Goal: Task Accomplishment & Management: Use online tool/utility

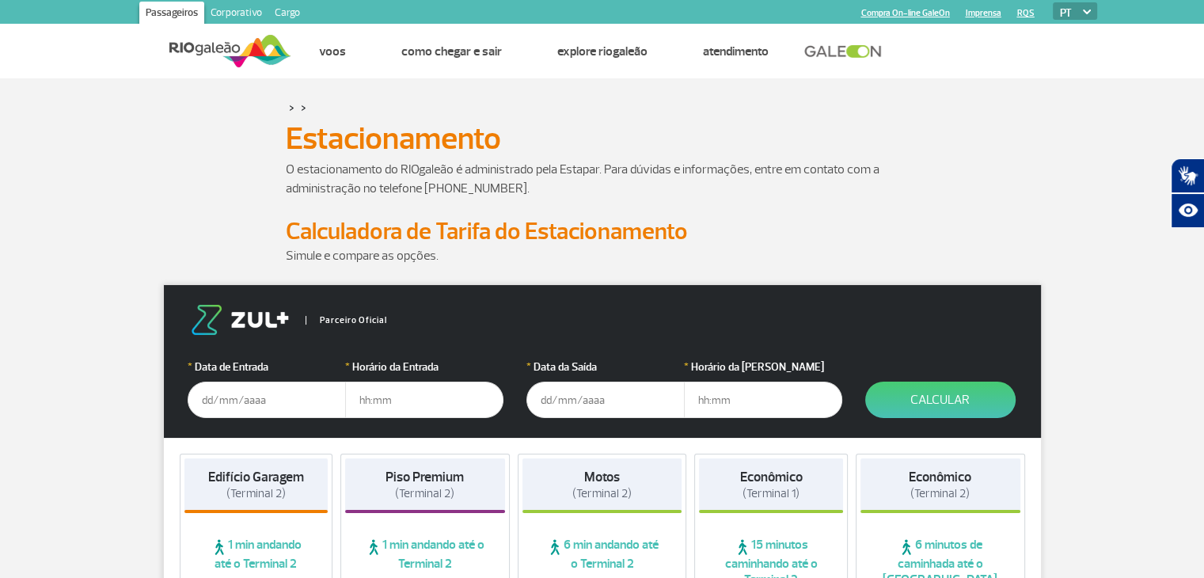
click at [199, 403] on input "text" at bounding box center [267, 399] width 158 height 36
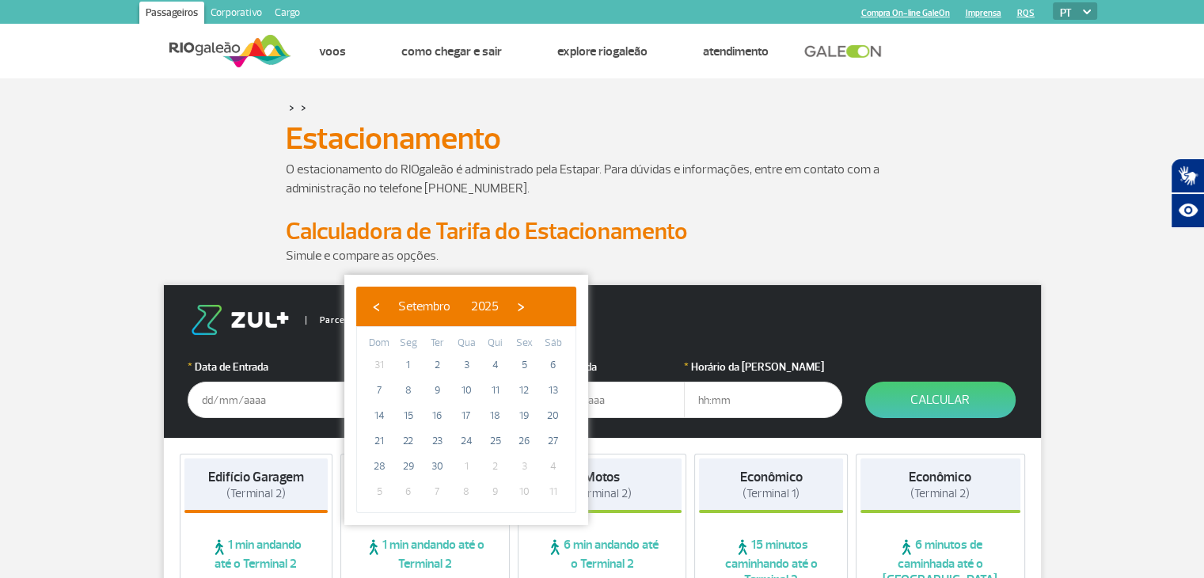
click at [677, 140] on h1 "Estacionamento" at bounding box center [602, 138] width 633 height 27
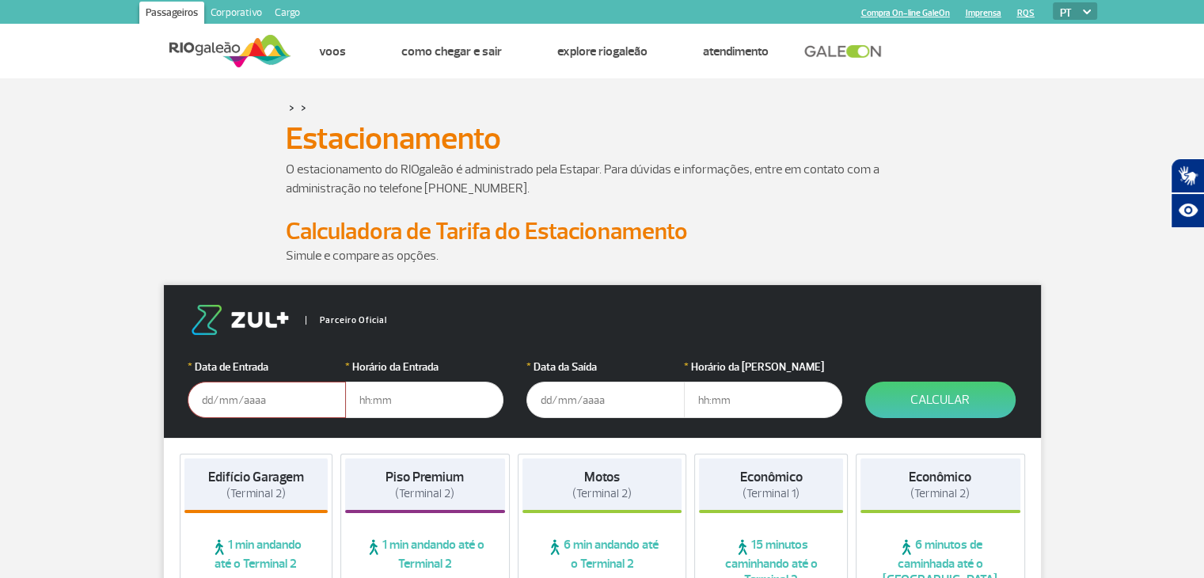
click at [299, 390] on input "text" at bounding box center [267, 399] width 158 height 36
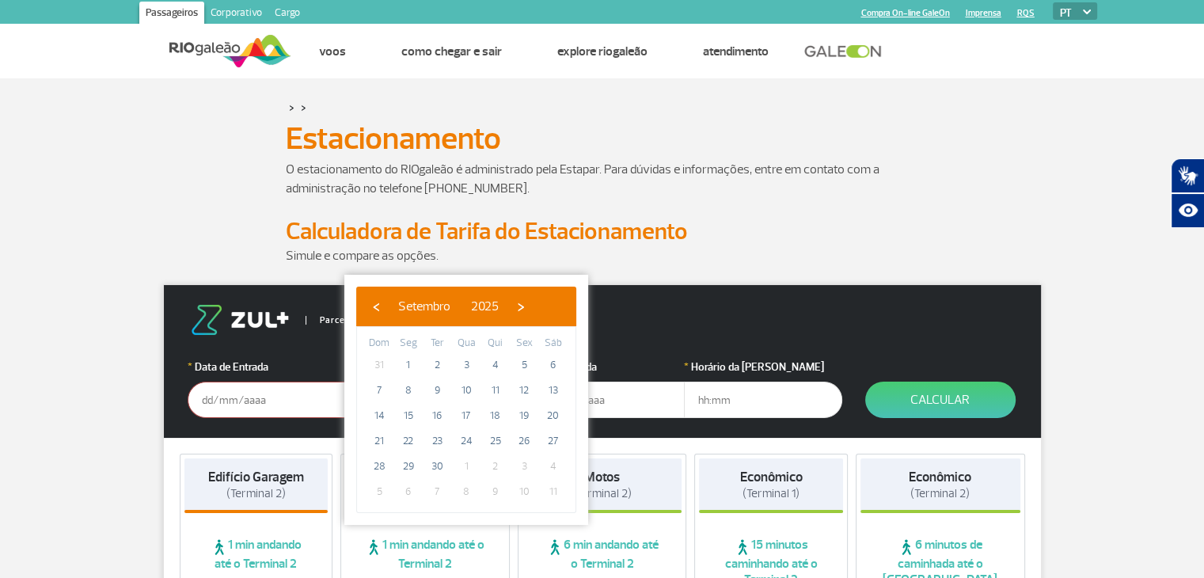
click at [434, 491] on span "7" at bounding box center [436, 491] width 25 height 25
click at [533, 303] on span "›" at bounding box center [521, 306] width 24 height 24
click at [441, 387] on span "7" at bounding box center [436, 389] width 25 height 25
type input "[DATE]"
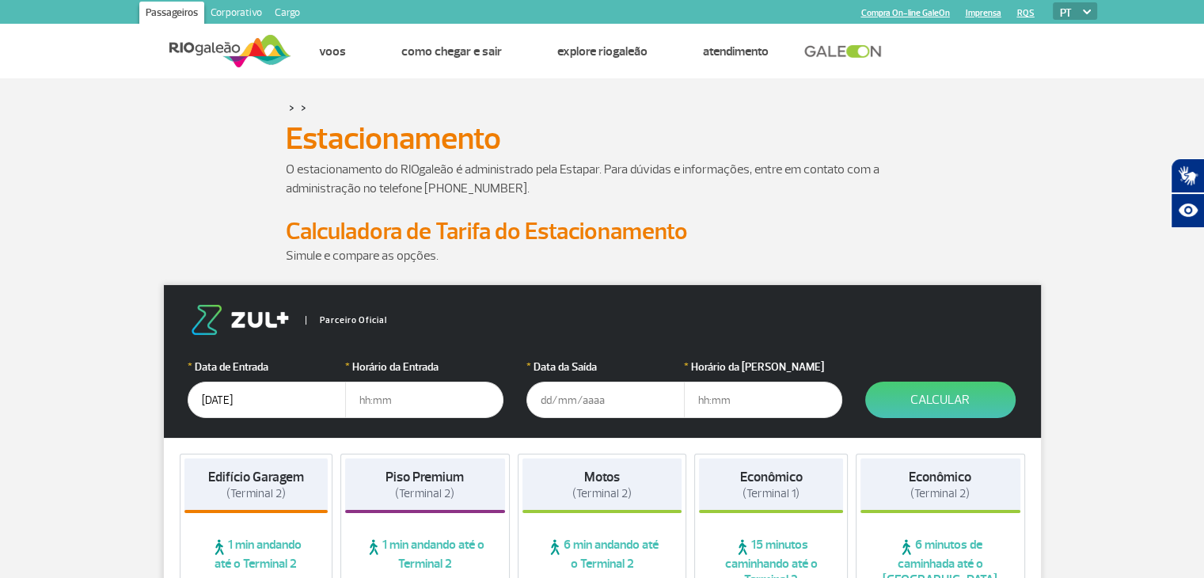
click at [414, 401] on input "text" at bounding box center [424, 399] width 158 height 36
type input "06:00"
click at [617, 401] on input "text" at bounding box center [605, 399] width 158 height 36
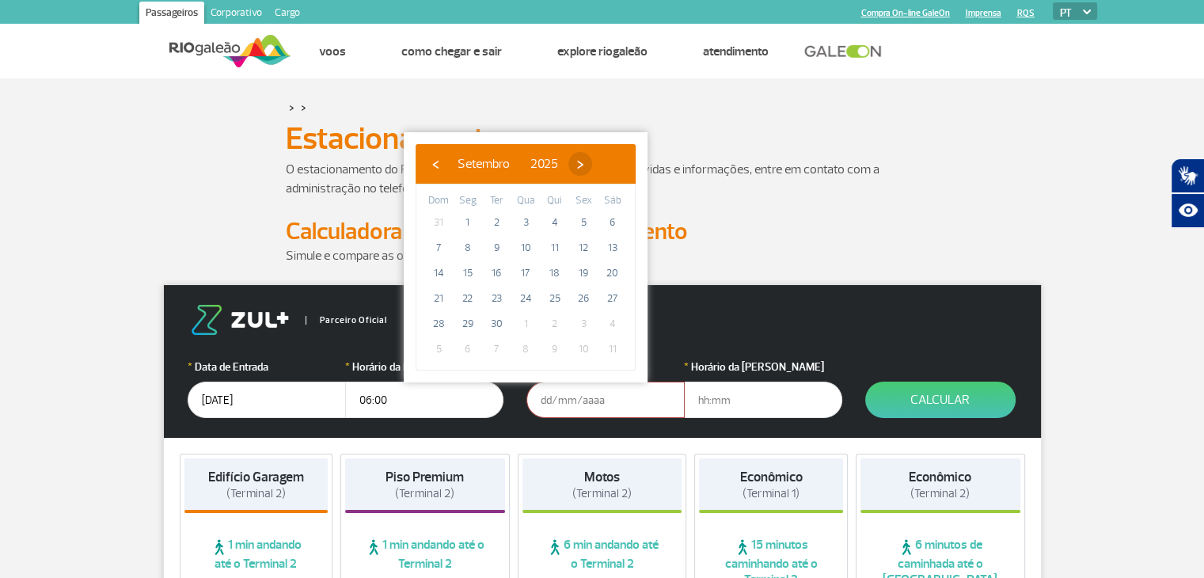
click at [592, 169] on span "›" at bounding box center [580, 164] width 24 height 24
click at [502, 247] on span "7" at bounding box center [495, 247] width 25 height 25
type input "[DATE]"
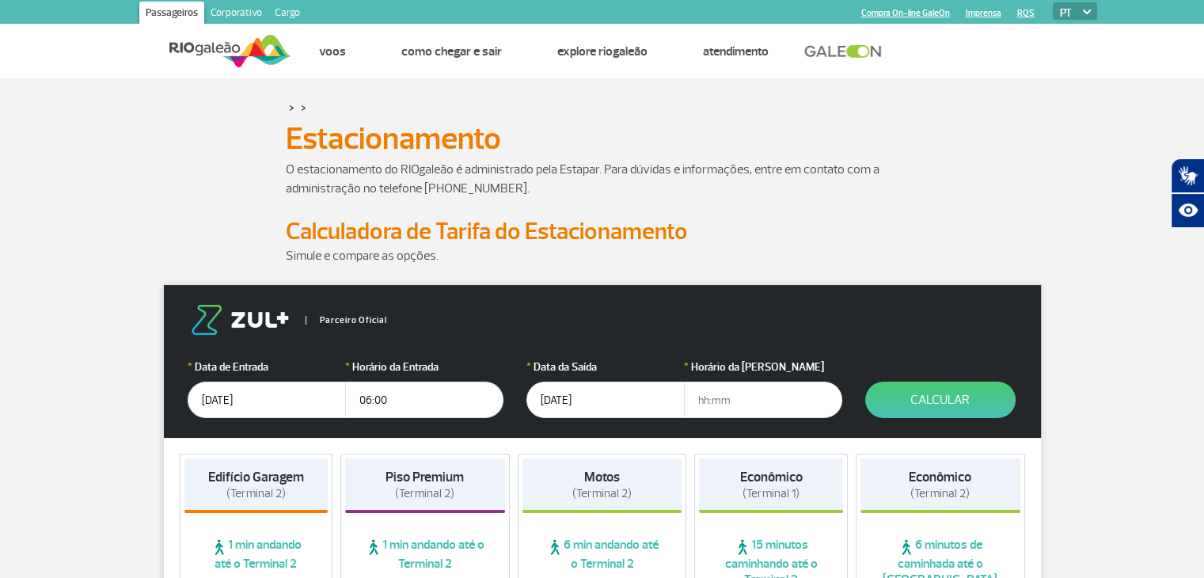
click at [703, 406] on input "text" at bounding box center [763, 399] width 158 height 36
type input "21:00"
click at [933, 396] on button "Calcular" at bounding box center [940, 399] width 150 height 36
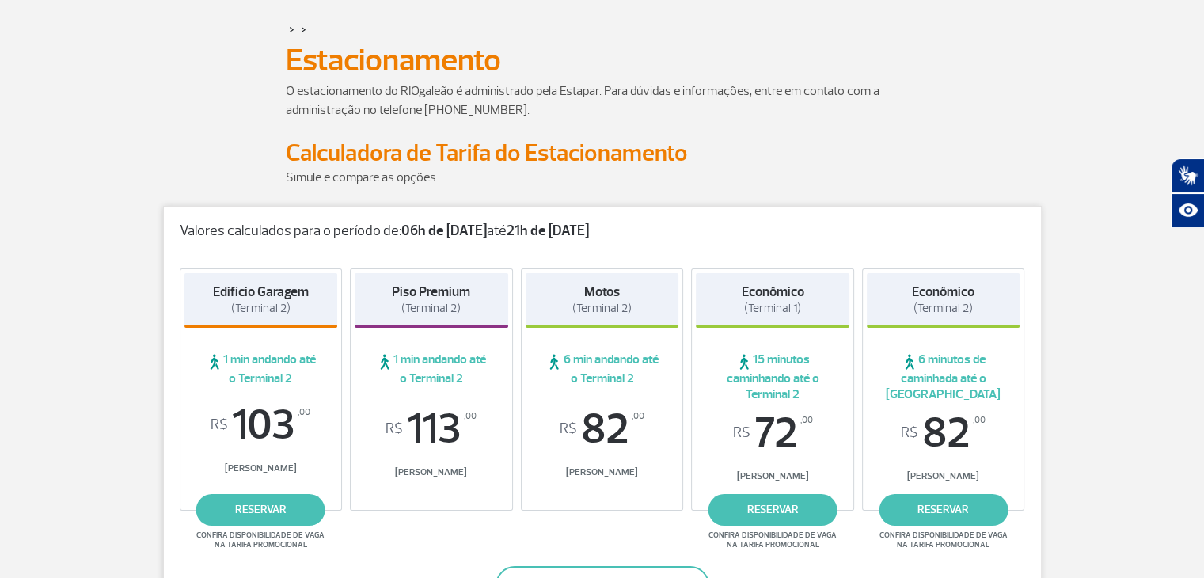
scroll to position [79, 0]
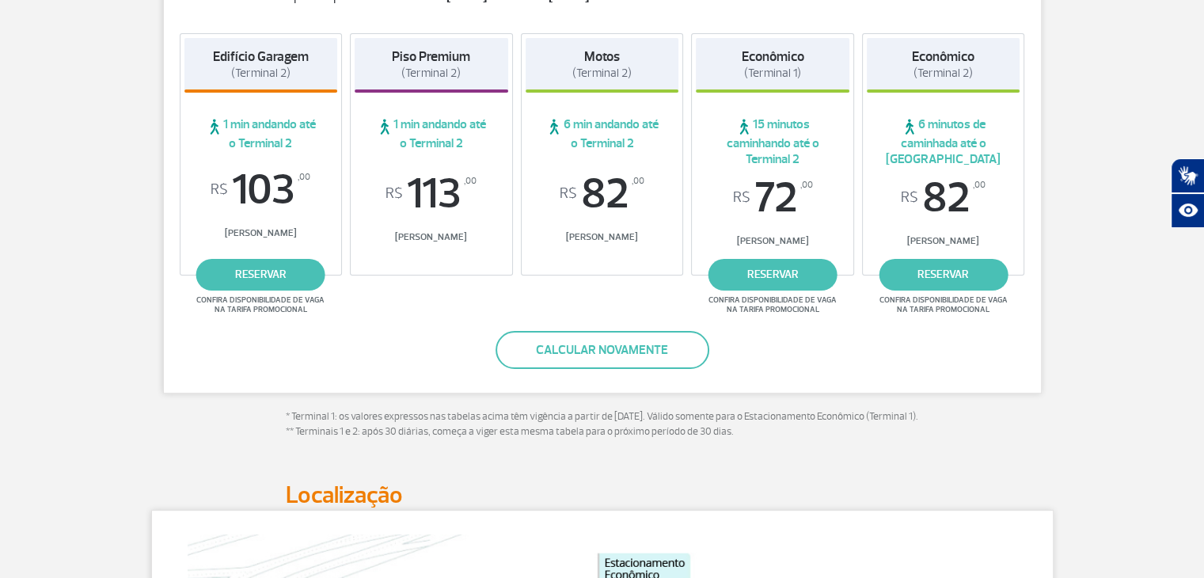
scroll to position [317, 0]
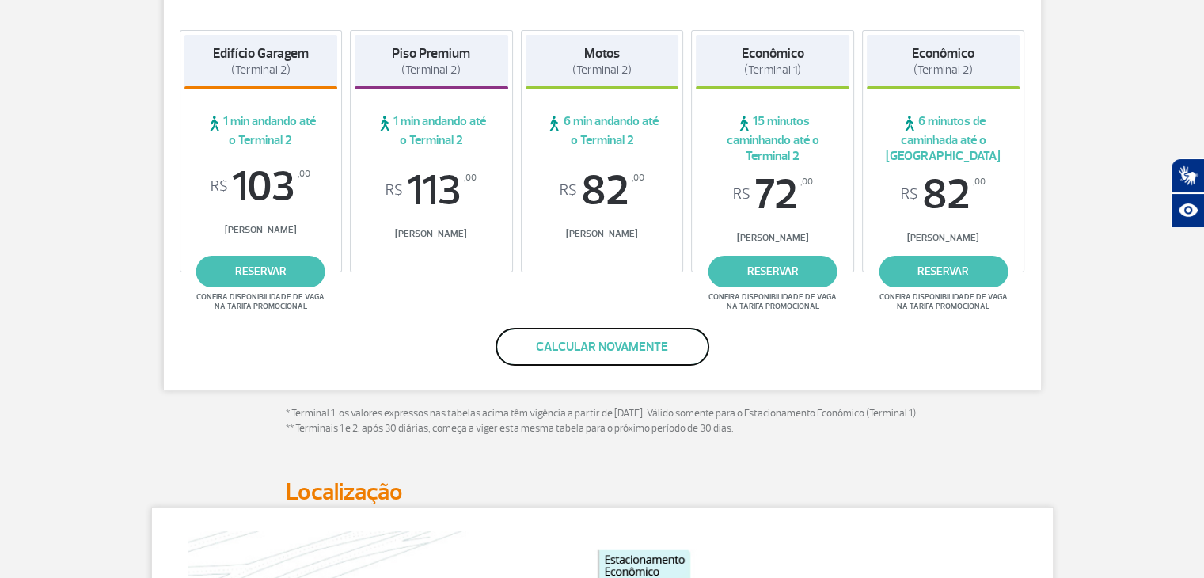
click at [573, 334] on button "Calcular novamente" at bounding box center [602, 347] width 214 height 38
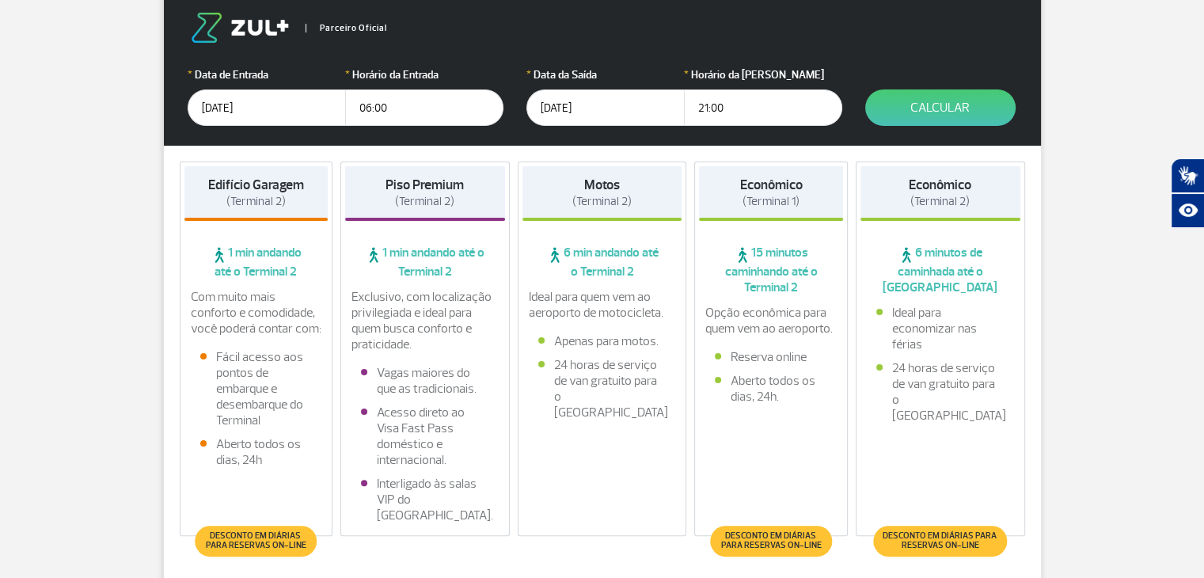
scroll to position [186, 0]
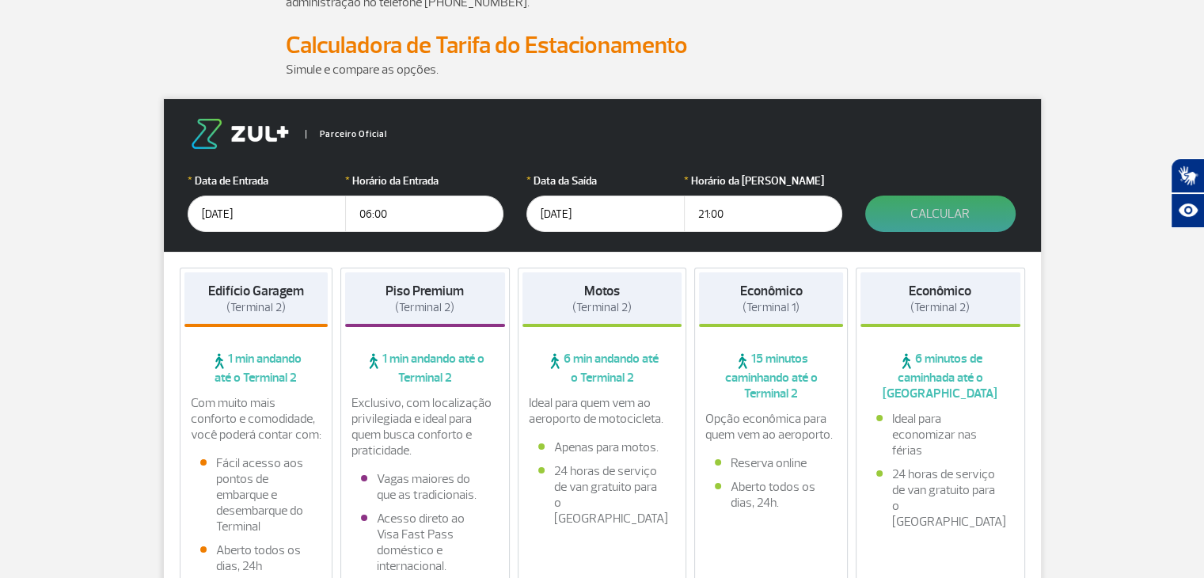
click at [949, 226] on button "Calcular" at bounding box center [940, 213] width 150 height 36
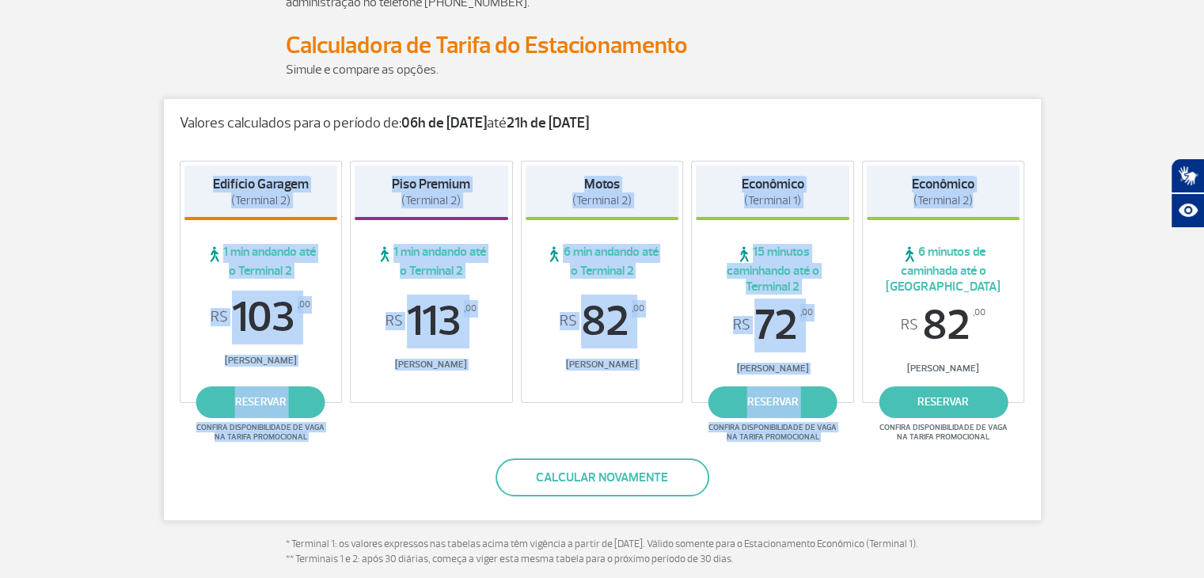
drag, startPoint x: 212, startPoint y: 180, endPoint x: 965, endPoint y: 208, distance: 753.9
click at [965, 208] on div "Edifício Garagem (Terminal 2) 1 min andando até o Terminal 2 R$ 103 ,00 Tarifa …" at bounding box center [602, 286] width 877 height 282
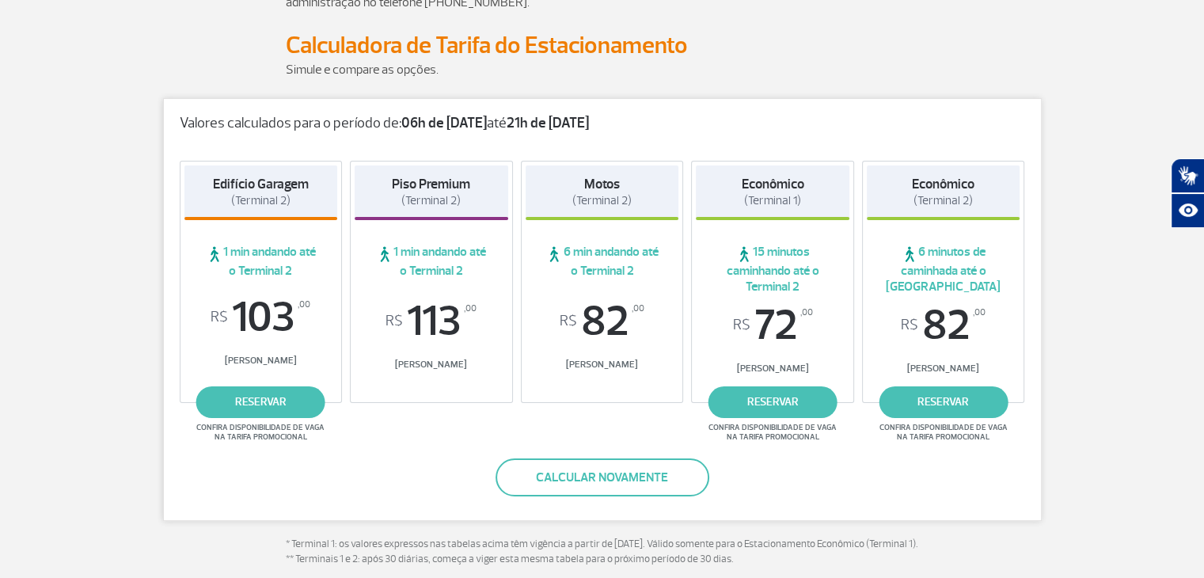
click at [854, 123] on p "Valores calculados para o período de: 06h de [DATE] até 21h de [DATE]" at bounding box center [602, 123] width 845 height 17
drag, startPoint x: 288, startPoint y: 50, endPoint x: 677, endPoint y: 66, distance: 388.9
click at [800, 64] on p "Simule e compare as opções." at bounding box center [602, 69] width 633 height 19
click at [855, 66] on p "Simule e compare as opções." at bounding box center [602, 69] width 633 height 19
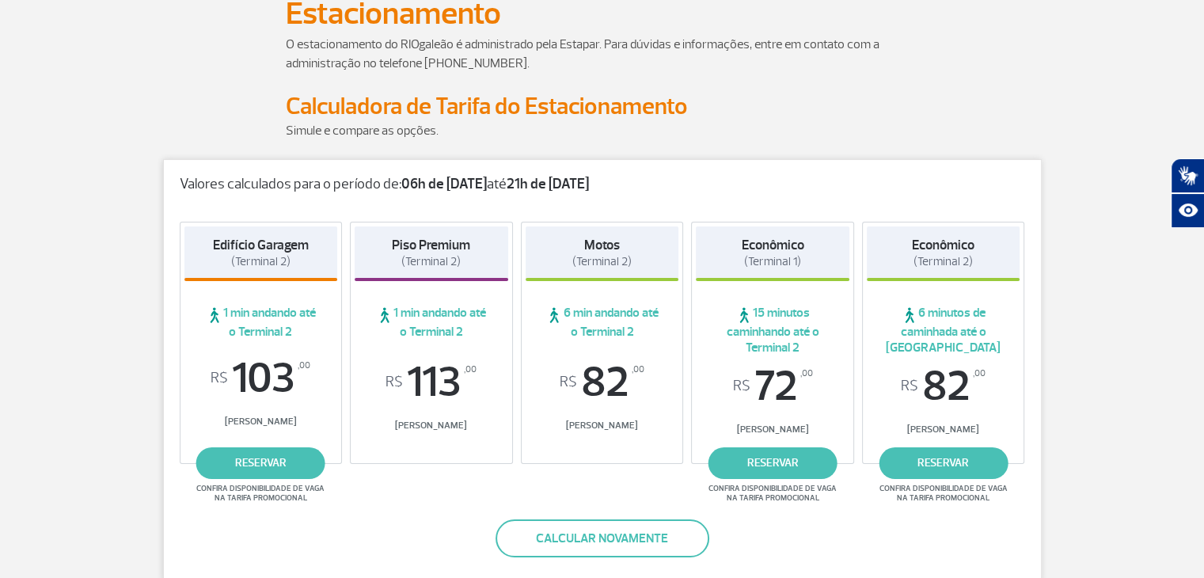
scroll to position [107, 0]
